Goal: Transaction & Acquisition: Purchase product/service

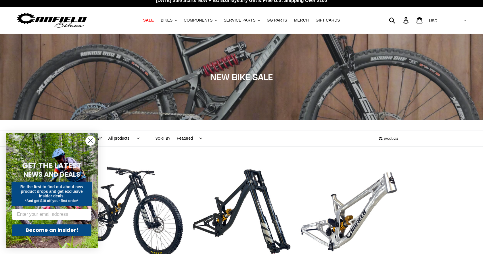
scroll to position [71, 0]
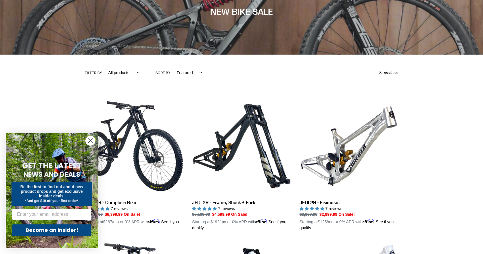
click at [90, 139] on circle "Close dialog" at bounding box center [90, 140] width 9 height 9
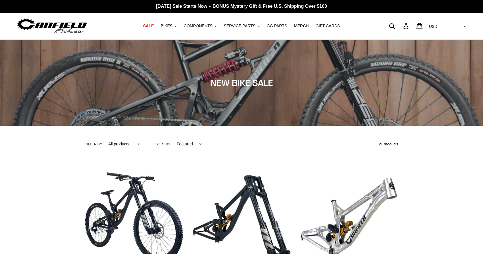
scroll to position [0, 0]
click at [172, 27] on span "BIKES" at bounding box center [167, 26] width 12 height 5
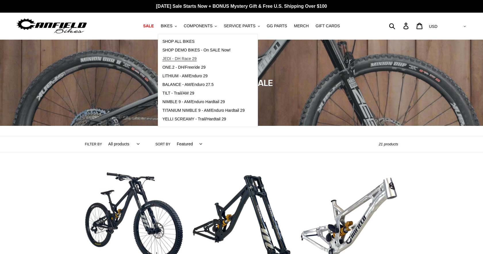
click at [195, 60] on span "JEDI - DH Race 29" at bounding box center [179, 58] width 34 height 5
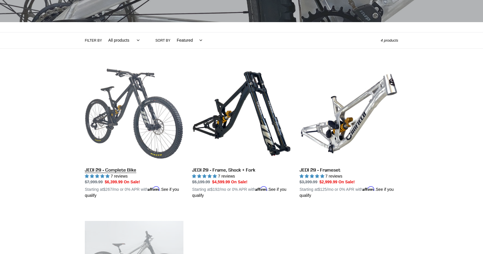
click at [127, 139] on link "JEDI 29 - Complete Bike" at bounding box center [134, 131] width 99 height 135
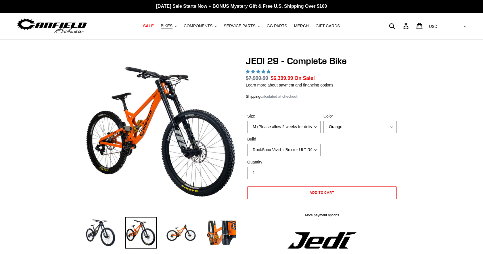
select select "highest-rating"
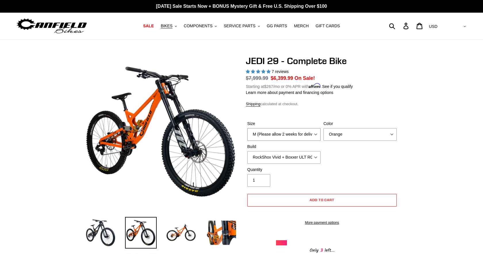
select select "L (Please allow 2 weeks for delivery)"
